Goal: Task Accomplishment & Management: Manage account settings

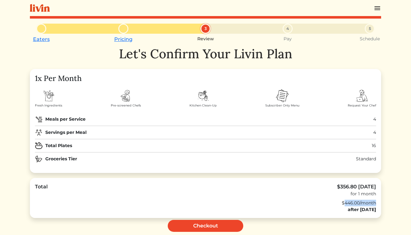
click at [379, 9] on img at bounding box center [377, 8] width 8 height 8
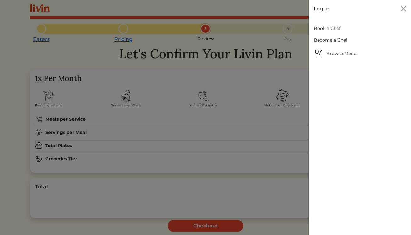
click at [322, 6] on link "Log In" at bounding box center [322, 9] width 16 height 8
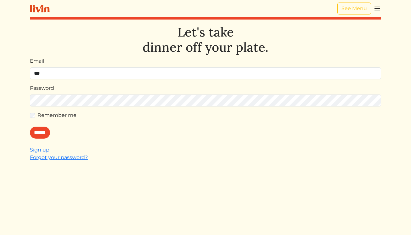
type input "**********"
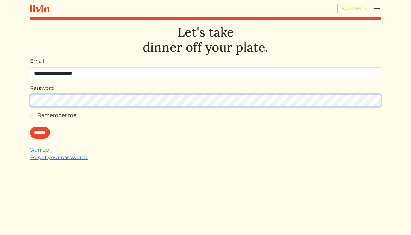
click at [30, 126] on input "******" at bounding box center [40, 132] width 20 height 12
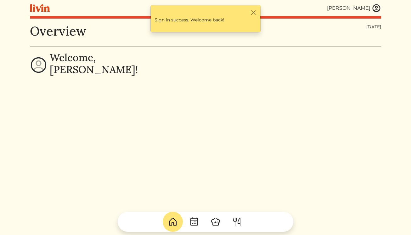
click at [372, 8] on img at bounding box center [375, 7] width 9 height 9
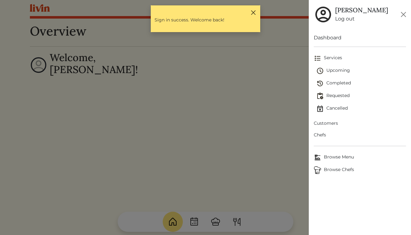
click at [253, 9] on button "Close" at bounding box center [253, 12] width 7 height 7
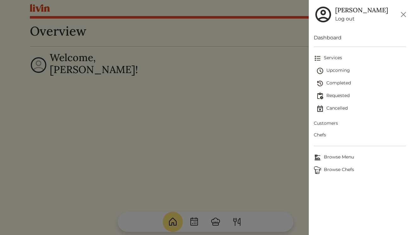
click at [339, 69] on span "Upcoming" at bounding box center [361, 71] width 90 height 8
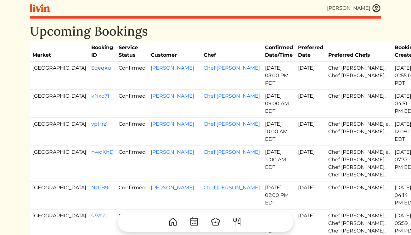
click at [91, 68] on link "Sqeqku" at bounding box center [101, 68] width 20 height 6
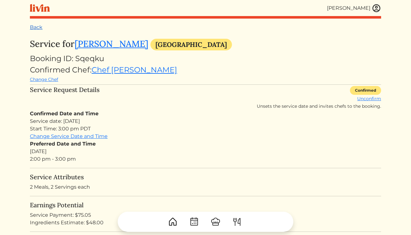
click at [41, 25] on link "Back" at bounding box center [36, 27] width 13 height 6
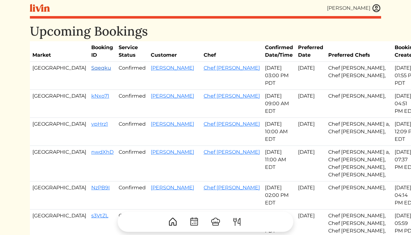
click at [91, 65] on link "Sqeqku" at bounding box center [101, 68] width 20 height 6
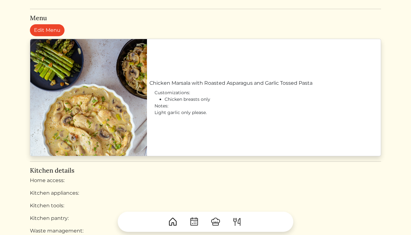
scroll to position [343, 0]
